Goal: Find specific page/section: Find specific page/section

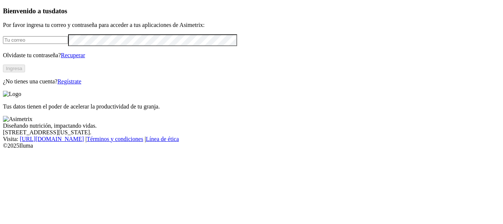
type input "[PERSON_NAME][EMAIL_ADDRESS][DOMAIN_NAME]"
click at [25, 72] on button "Ingresa" at bounding box center [14, 68] width 22 height 8
